Goal: Information Seeking & Learning: Learn about a topic

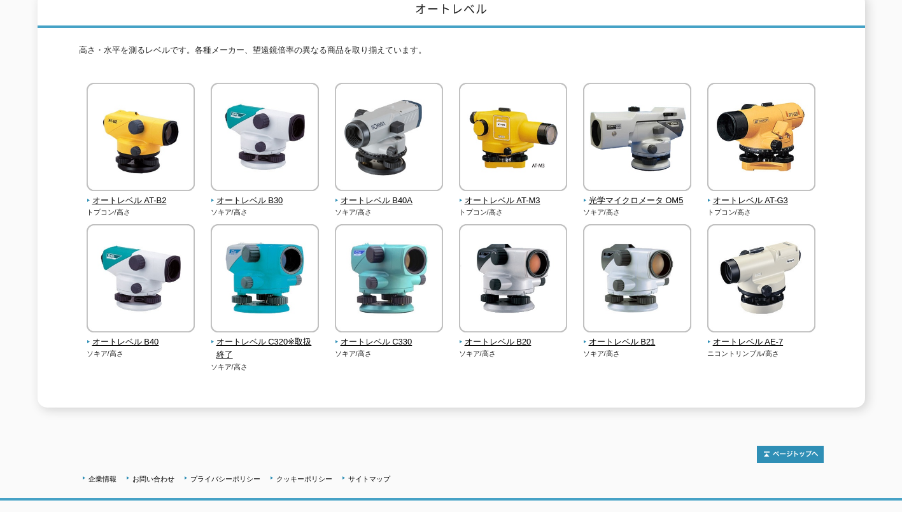
scroll to position [191, 0]
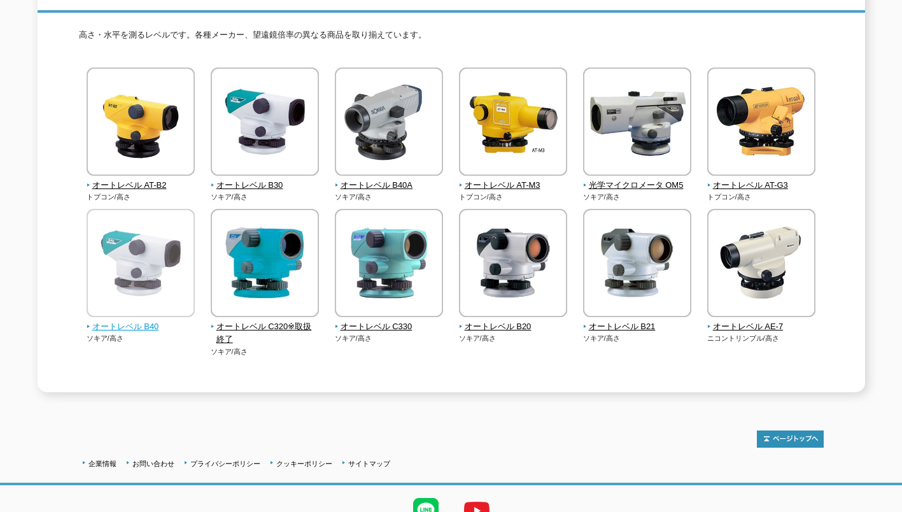
click at [149, 320] on span "オートレベル B40" at bounding box center [141, 326] width 109 height 13
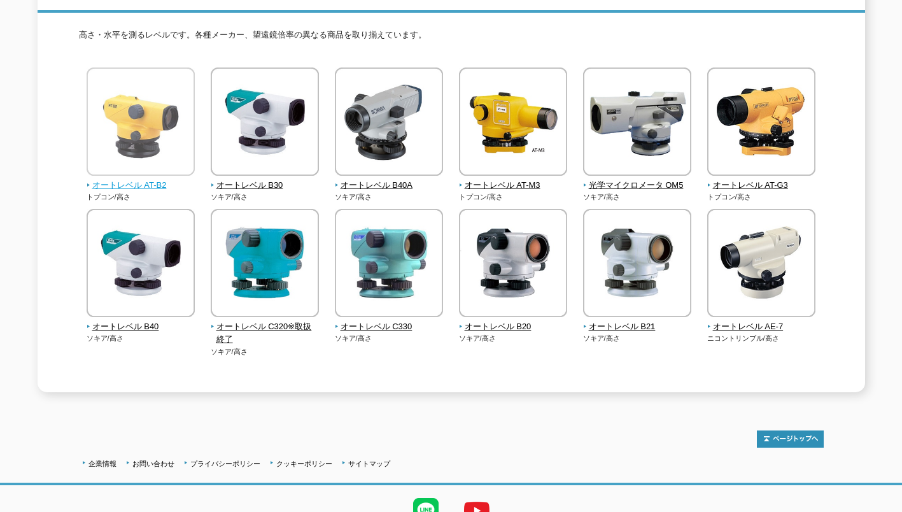
click at [115, 179] on span "オートレベル AT-B2" at bounding box center [141, 185] width 109 height 13
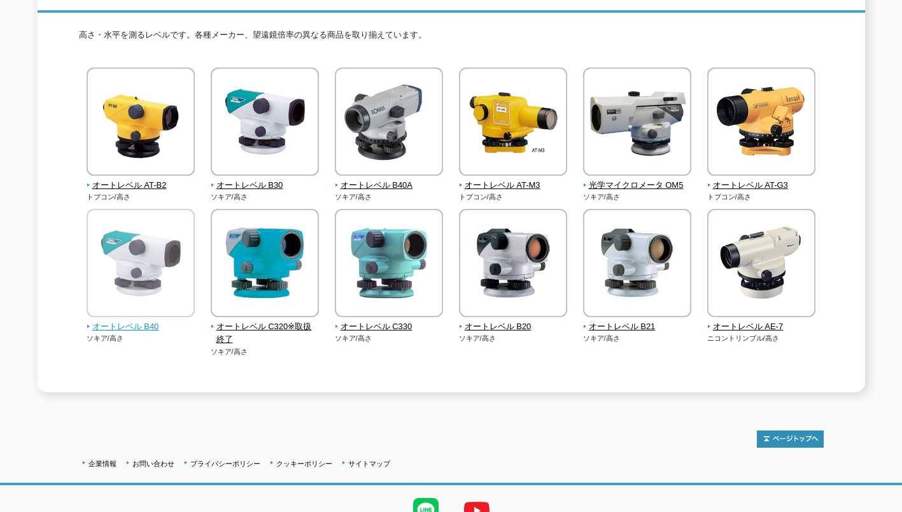
click at [138, 320] on span "オートレベル B40" at bounding box center [141, 326] width 109 height 13
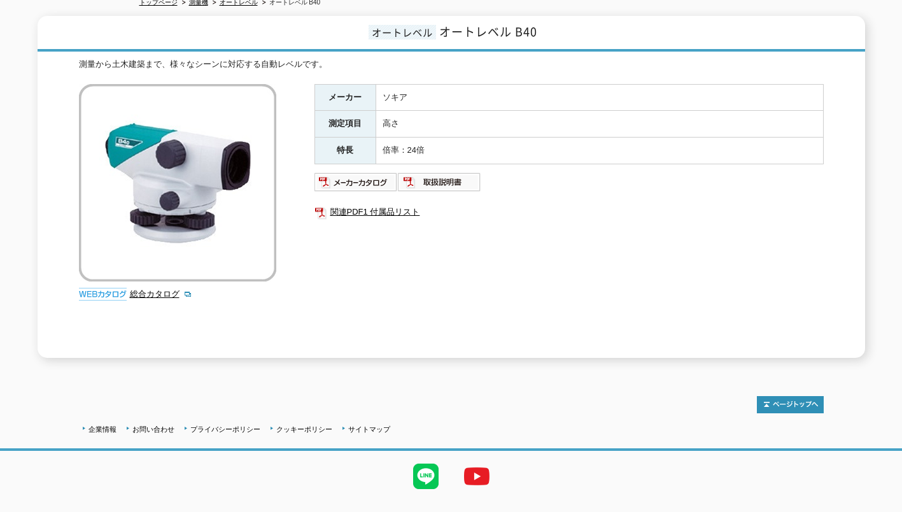
scroll to position [171, 0]
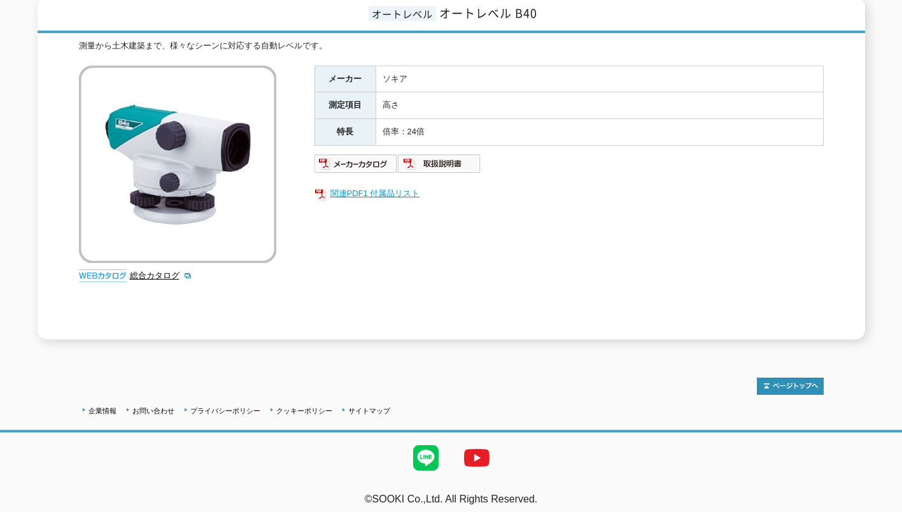
click at [385, 186] on link "関連PDF1 付属品リスト" at bounding box center [568, 193] width 509 height 17
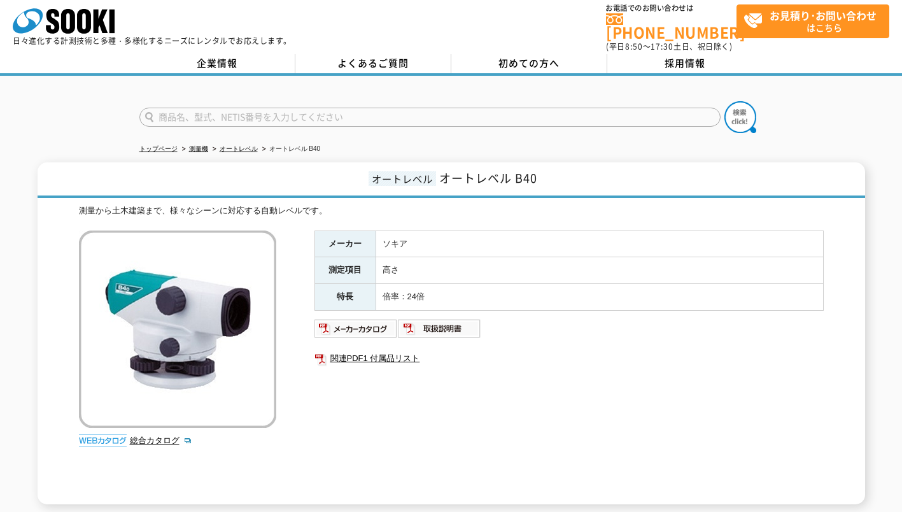
scroll to position [0, 0]
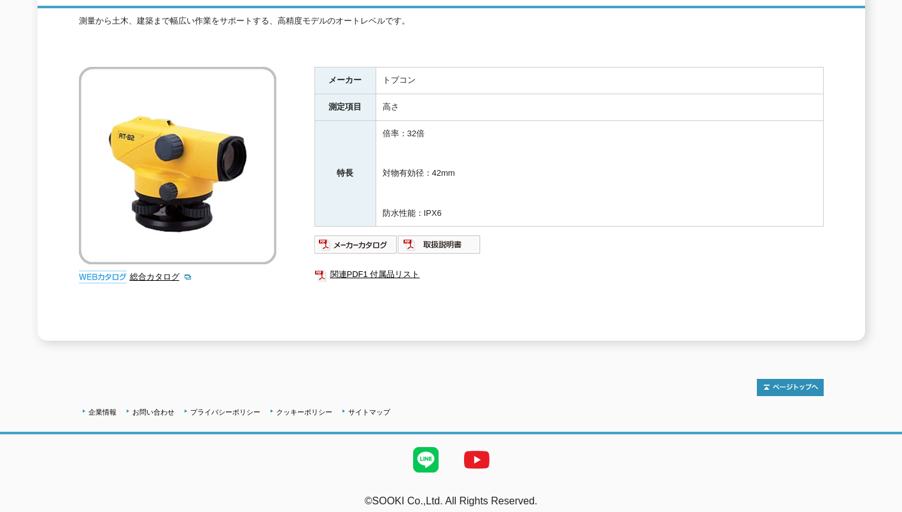
scroll to position [198, 0]
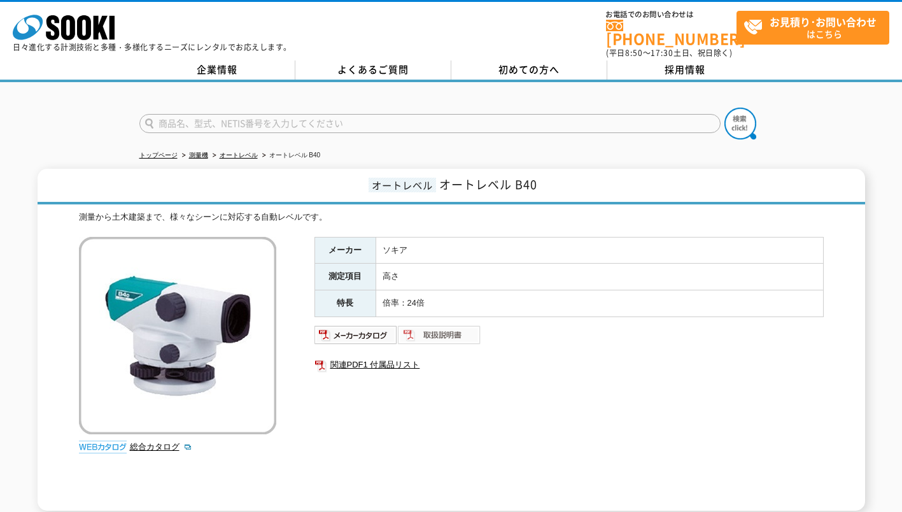
click at [435, 326] on img at bounding box center [439, 335] width 83 height 20
